Goal: Task Accomplishment & Management: Complete application form

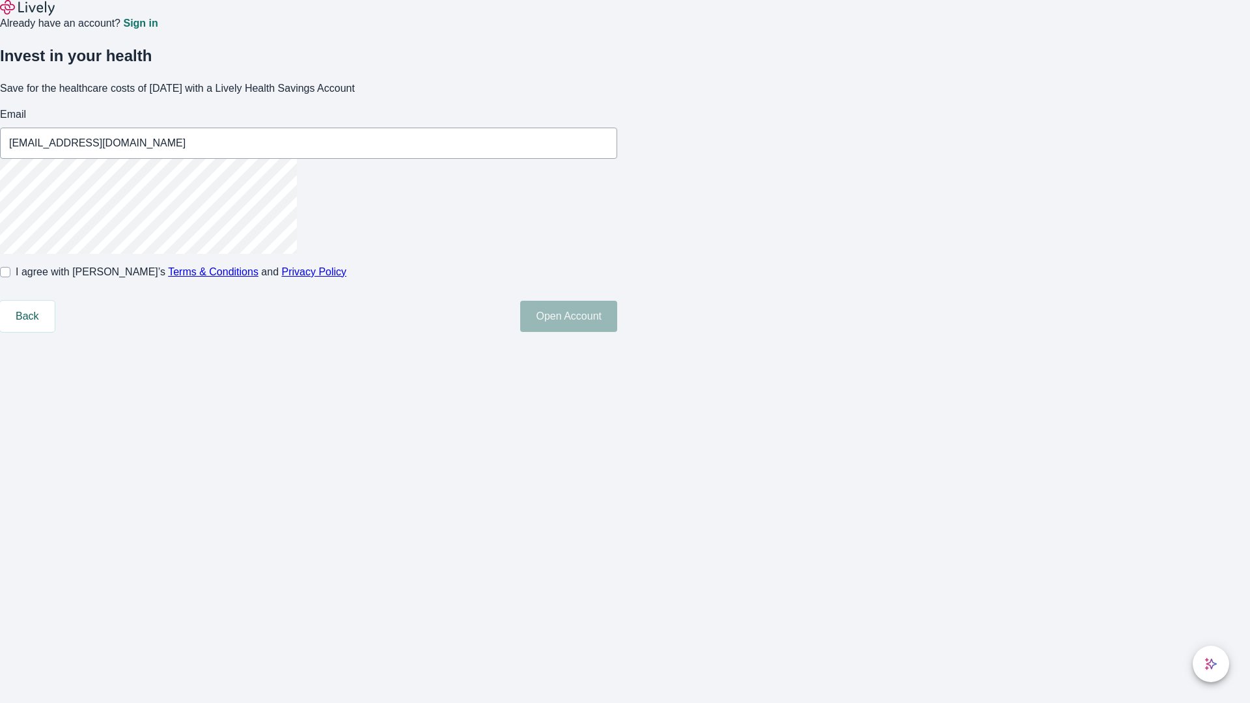
click at [10, 277] on input "I agree with Lively’s Terms & Conditions and Privacy Policy" at bounding box center [5, 272] width 10 height 10
checkbox input "true"
click at [617, 332] on button "Open Account" at bounding box center [568, 316] width 97 height 31
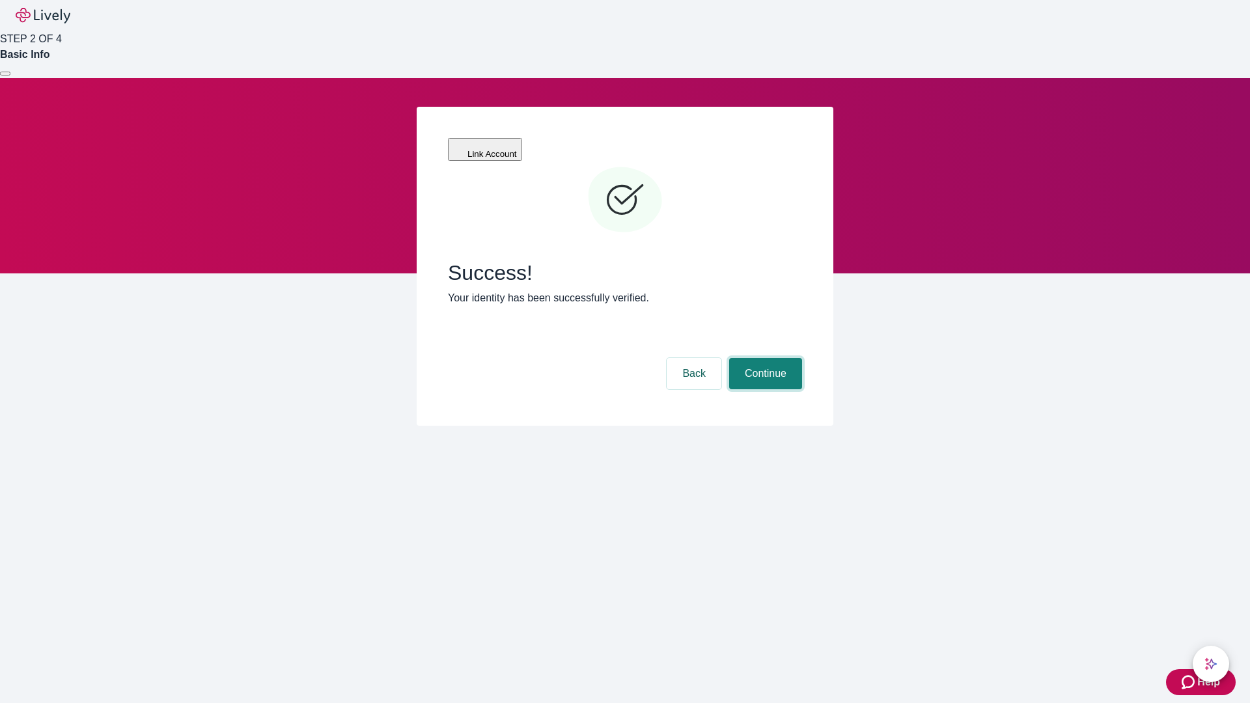
click at [764, 358] on button "Continue" at bounding box center [765, 373] width 73 height 31
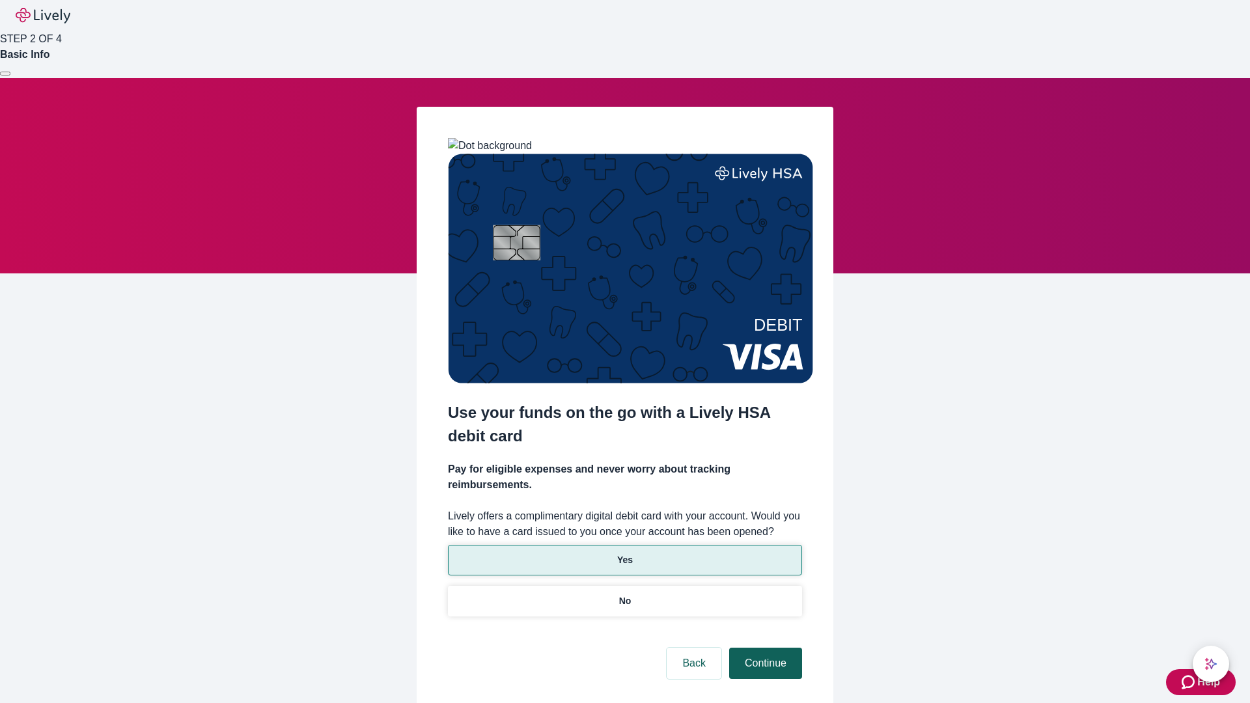
click at [624, 595] on p "No" at bounding box center [625, 602] width 12 height 14
click at [764, 648] on button "Continue" at bounding box center [765, 663] width 73 height 31
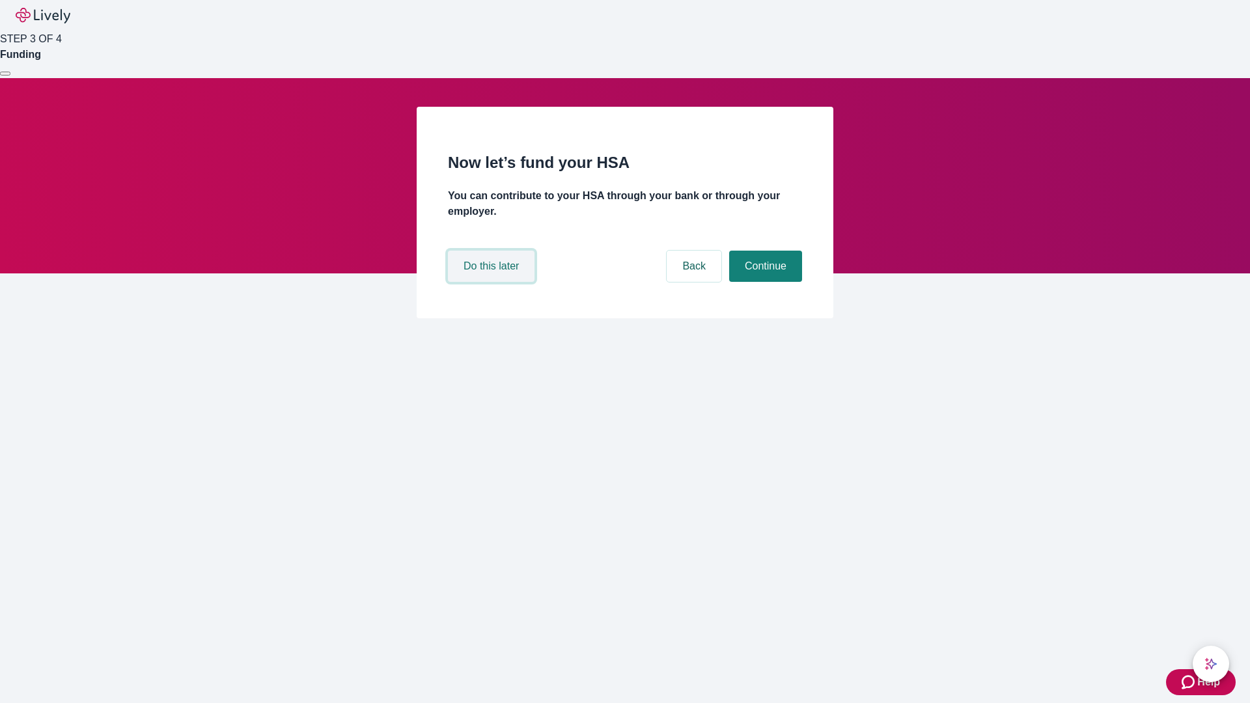
click at [493, 282] on button "Do this later" at bounding box center [491, 266] width 87 height 31
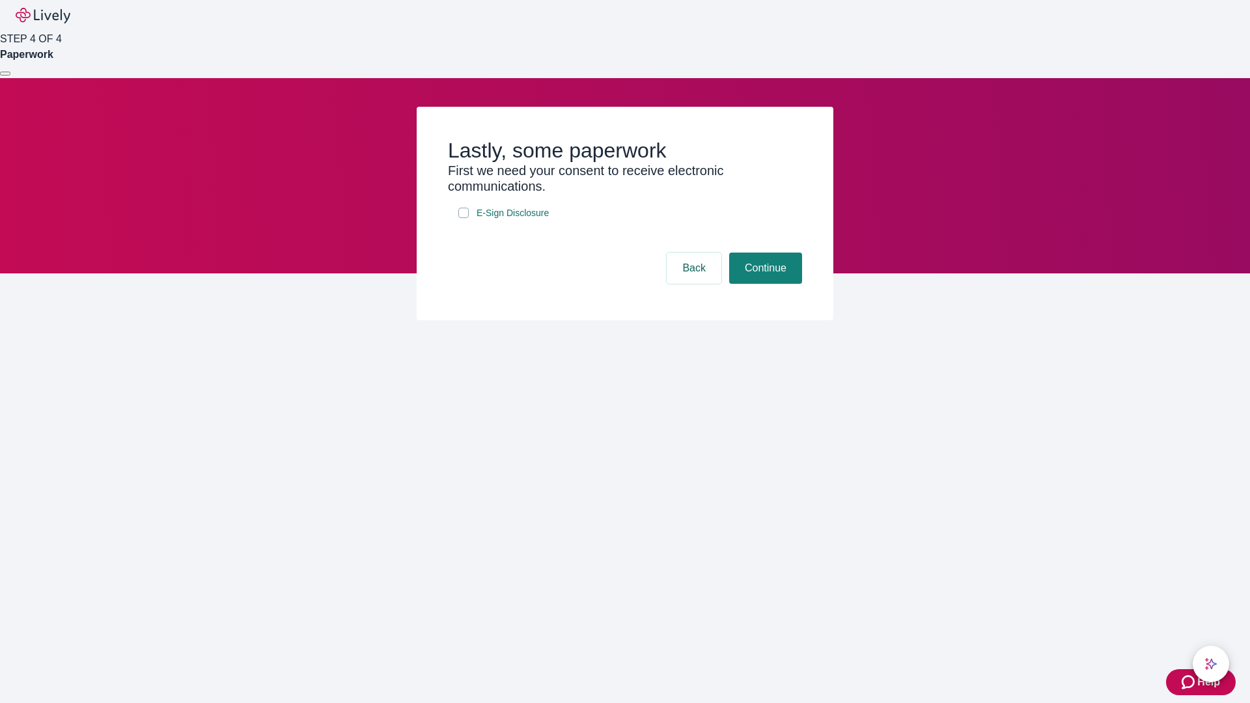
click at [464, 218] on input "E-Sign Disclosure" at bounding box center [463, 213] width 10 height 10
checkbox input "true"
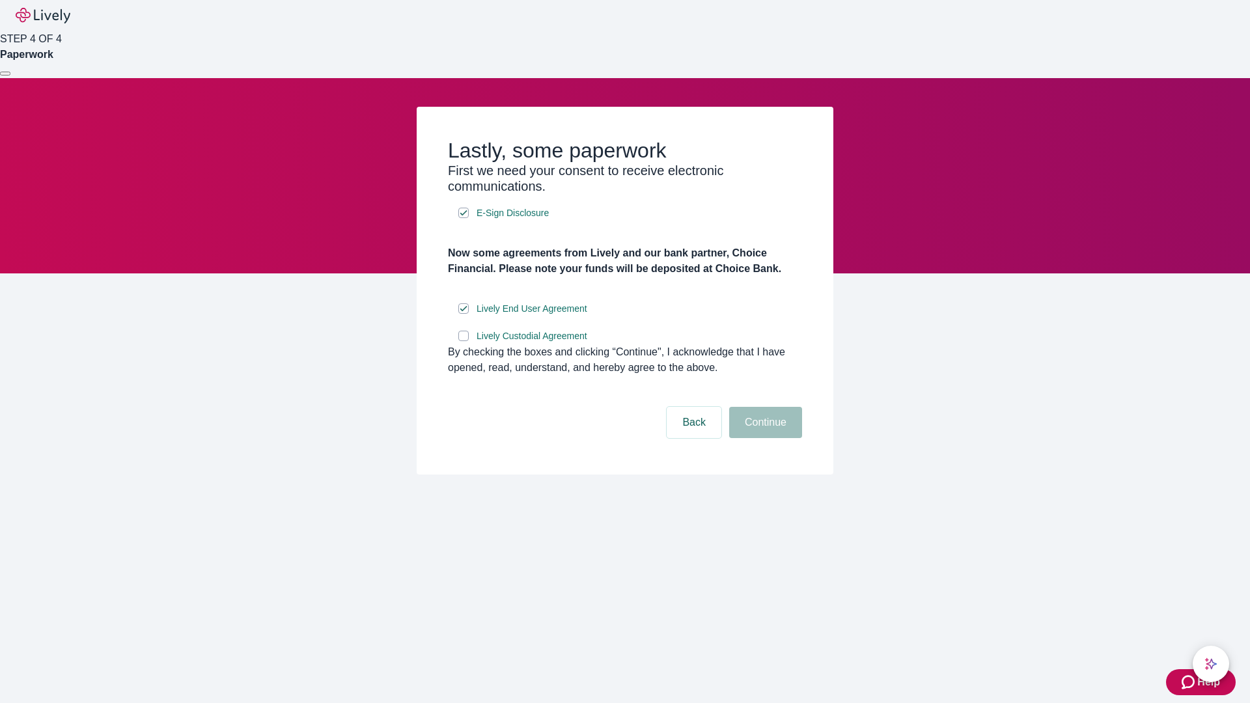
click at [464, 341] on input "Lively Custodial Agreement" at bounding box center [463, 336] width 10 height 10
checkbox input "true"
click at [764, 438] on button "Continue" at bounding box center [765, 422] width 73 height 31
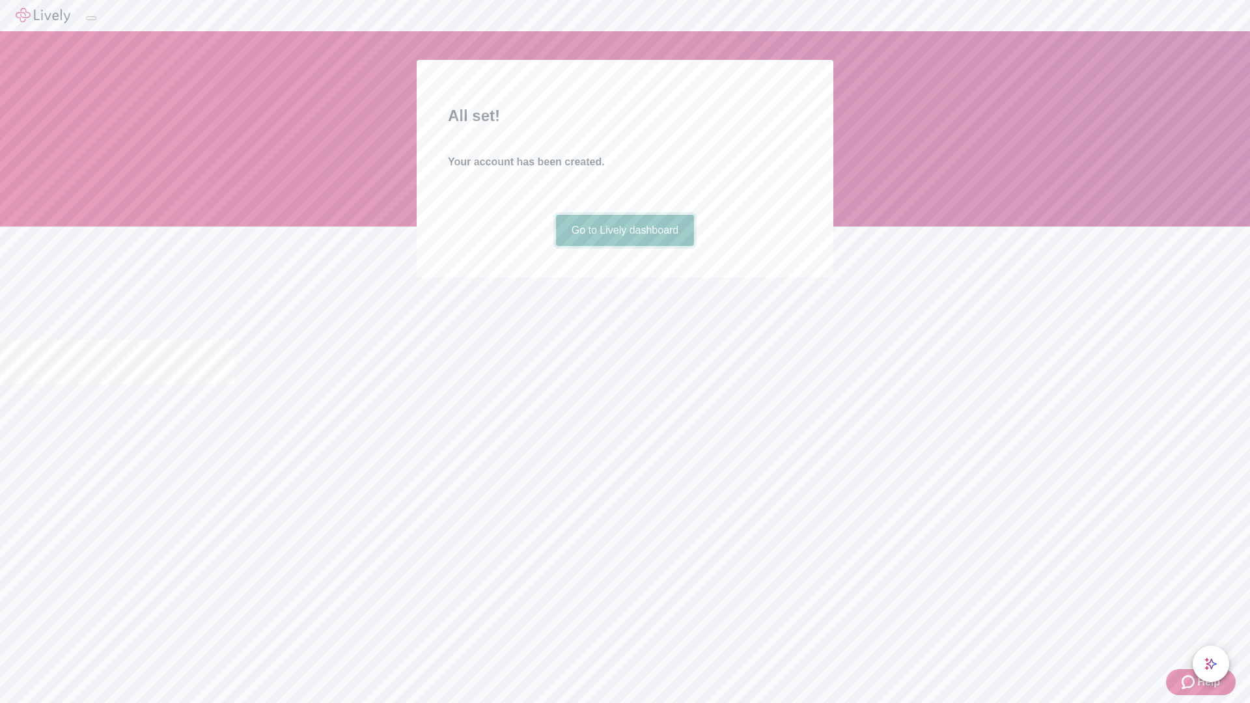
click at [624, 246] on link "Go to Lively dashboard" at bounding box center [625, 230] width 139 height 31
